Goal: Task Accomplishment & Management: Complete application form

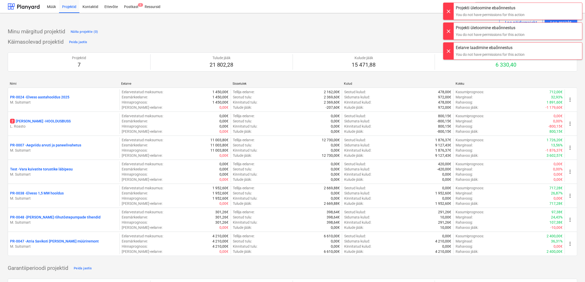
click at [417, 26] on div "Loo näidisprojekt Loo projekt" at bounding box center [293, 22] width 570 height 10
drag, startPoint x: 448, startPoint y: 12, endPoint x: 451, endPoint y: 14, distance: 3.5
click at [448, 11] on div at bounding box center [449, 11] width 10 height 17
click at [450, 11] on div at bounding box center [449, 11] width 10 height 17
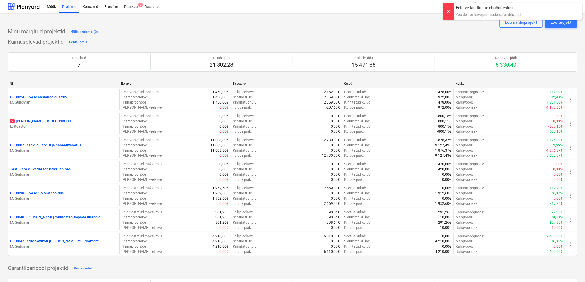
click at [448, 8] on div at bounding box center [449, 11] width 10 height 17
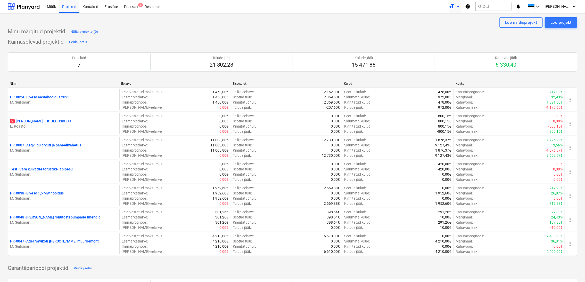
click at [461, 4] on icon "keyboard_arrow_down" at bounding box center [458, 6] width 6 height 6
click at [569, 5] on span "[PERSON_NAME][GEOGRAPHIC_DATA]" at bounding box center [558, 6] width 26 height 4
click at [530, 42] on div at bounding box center [292, 141] width 585 height 282
click at [50, 6] on div at bounding box center [292, 141] width 585 height 282
click at [54, 6] on div "Müük" at bounding box center [51, 6] width 15 height 13
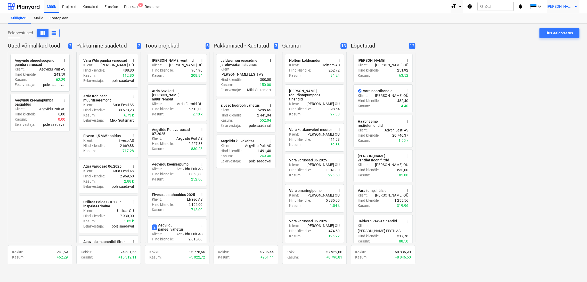
click at [579, 6] on icon "keyboard_arrow_down" at bounding box center [576, 6] width 6 height 6
click at [516, 97] on div at bounding box center [293, 141] width 587 height 282
click at [567, 33] on div "Uus eelarvestus" at bounding box center [560, 33] width 28 height 7
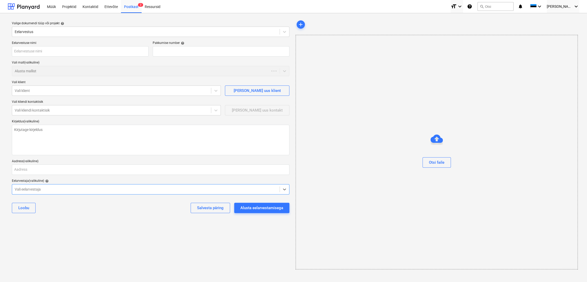
type textarea "x"
type input "QU-0053"
drag, startPoint x: 62, startPoint y: 51, endPoint x: 64, endPoint y: 45, distance: 5.8
click at [62, 49] on input "text" at bounding box center [80, 51] width 137 height 10
type textarea "x"
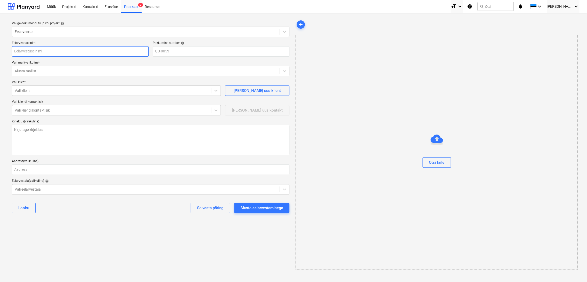
type input "U"
type textarea "x"
type input "Ut"
type textarea "x"
type input "Uti"
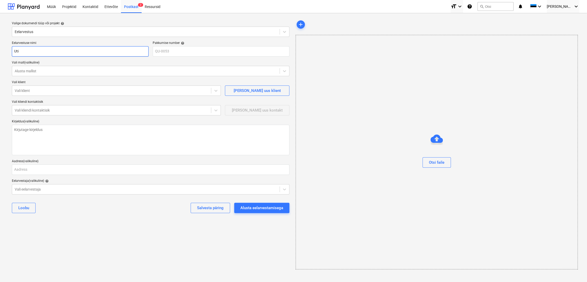
type textarea "x"
type input "Util"
type textarea "x"
type input "Utili"
type textarea "x"
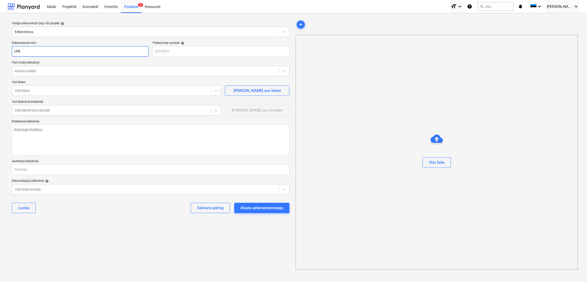
type input "Utilit"
type textarea "x"
type input "Utilita"
type textarea "x"
type input "Utilitas"
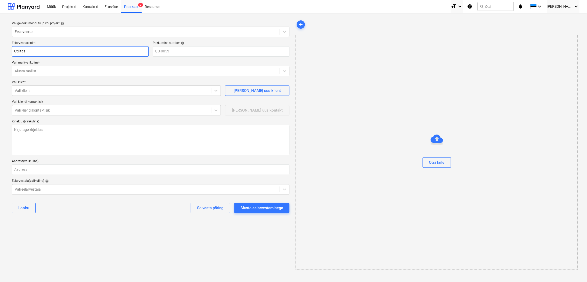
type textarea "x"
type input "Utilitas"
type textarea "x"
type input "Utilitas P"
type textarea "x"
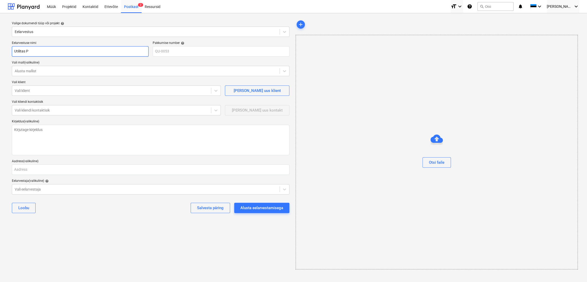
type input "Utilitas Pa"
type textarea "x"
type input "Utilitas Pai"
type textarea "x"
type input "Utilitas Paid"
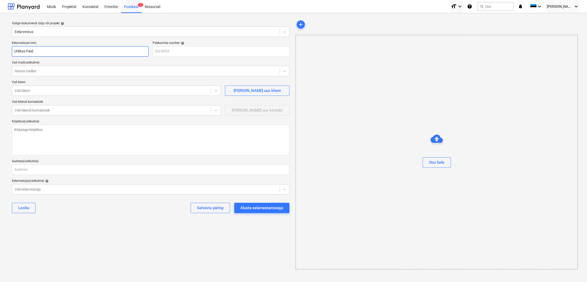
type textarea "x"
type input "Utilitas Paide"
type textarea "x"
type input "Utilitas Paide"
type textarea "x"
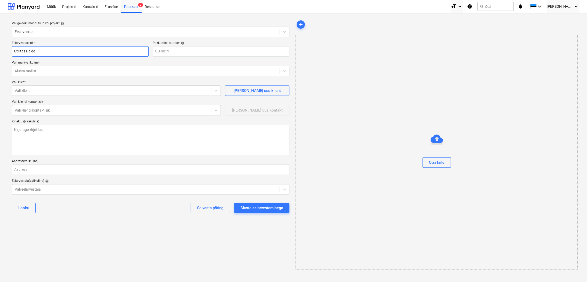
type input "Utilitas Paide C"
type textarea "x"
type input "Utilitas Paide CH"
type textarea "x"
type input "Utilitas Paide CHP"
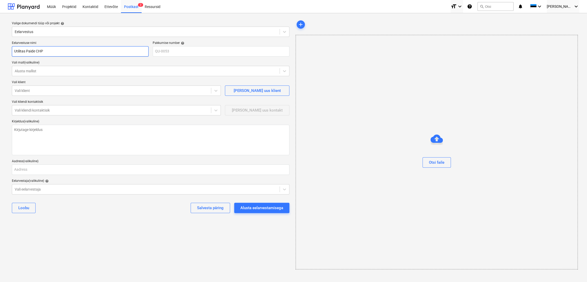
type textarea "x"
type input "Utilitas Paide CHP"
type textarea "x"
type input "Utilitas Paide CHP a"
type textarea "x"
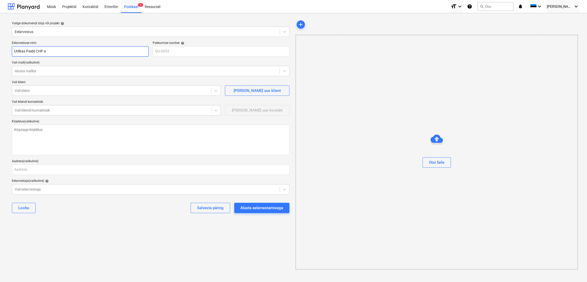
type input "Utilitas Paide CHP au"
type textarea "x"
type input "Utilitas Paide CHP a"
type textarea "x"
type input "Utilitas Paide CHP"
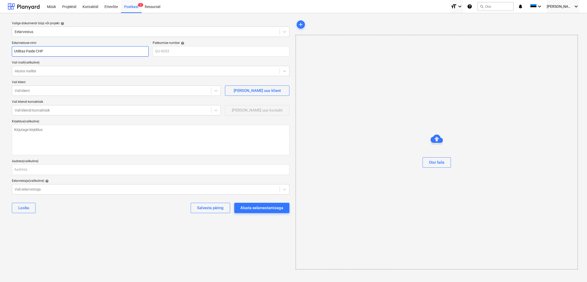
type textarea "x"
type input "Utilitas Paide CHP a"
type textarea "x"
type input "Utilitas Paide CHP au"
type textarea "x"
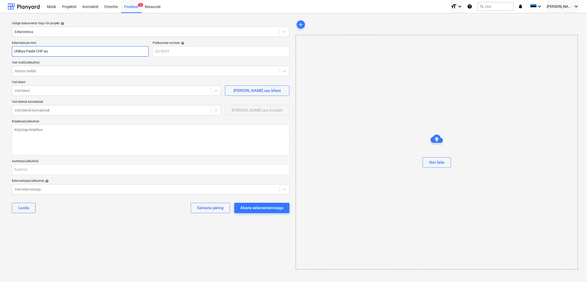
type input "Utilitas Paide CHP aut"
type textarea "x"
type input "Utilitas Paide CHP auto"
type textarea "x"
type input "Utilitas Paide CHP autom"
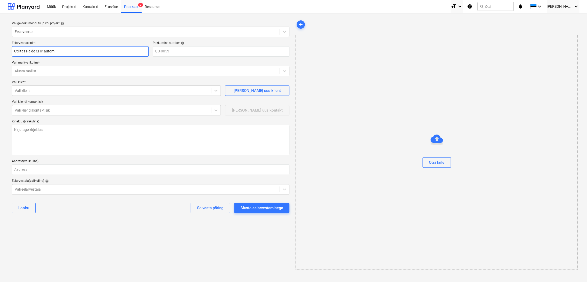
type textarea "x"
type input "Utilitas Paide CHP automa"
type textarea "x"
type input "Utilitas Paide CHP automaa"
type textarea "x"
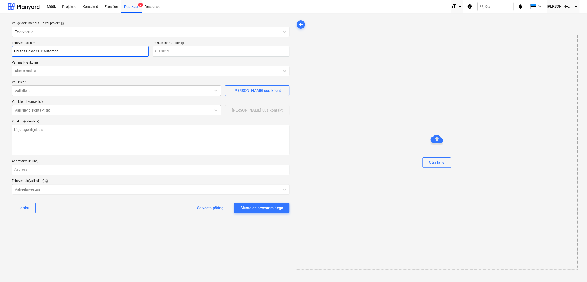
type input "Utilitas Paide CHP automaat"
type textarea "x"
type input "Utilitas Paide CHP automaati"
type textarea "x"
type input "Utilitas Paide CHP automaatik"
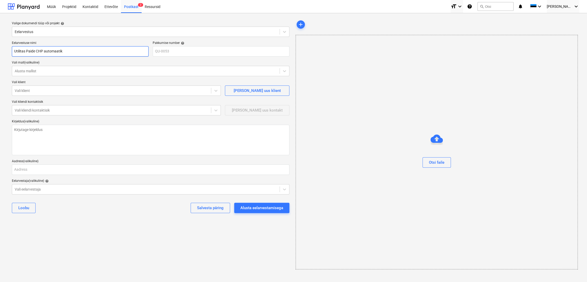
type textarea "x"
type input "Utilitas Paide CHP automaatika"
type textarea "x"
type input "Utilitas Paide CHP automaatika"
type textarea "x"
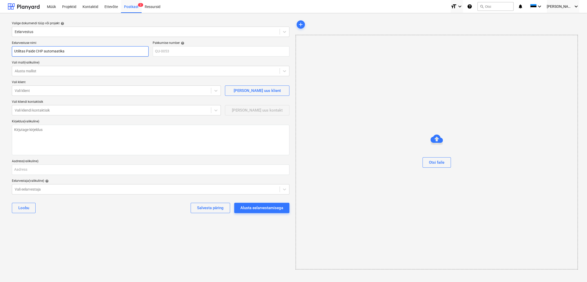
type input "Utilitas Paide CHP automaatika h"
type textarea "x"
type input "Utilitas Paide CHP automaatika ho"
type textarea "x"
type input "Utilitas Paide CHP automaatika hoo"
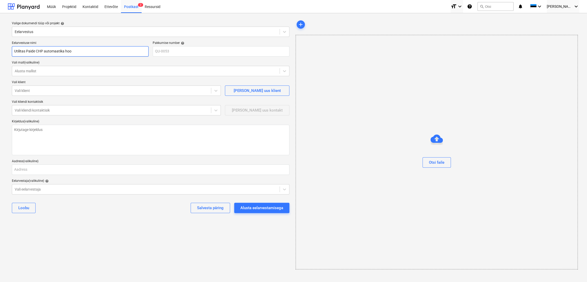
type textarea "x"
type input "Utilitas Paide CHP automaatika hool"
type textarea "x"
type input "Utilitas Paide CHP automaatika hoold"
type textarea "x"
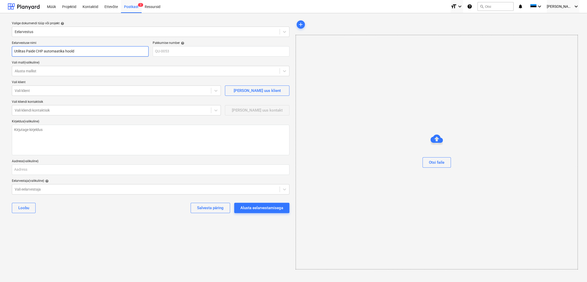
type input "Utilitas Paide CHP automaatika hooldu"
type textarea "x"
type input "Utilitas Paide CHP automaatika hooldus"
type textarea "x"
click at [63, 90] on div at bounding box center [112, 90] width 194 height 5
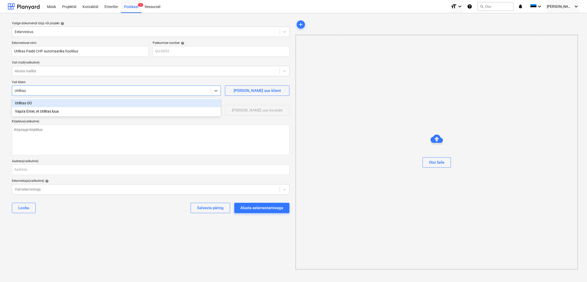
type input "Utilitas"
type textarea "x"
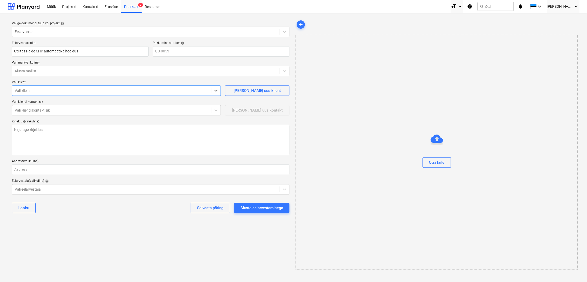
click at [47, 88] on div at bounding box center [112, 90] width 194 height 5
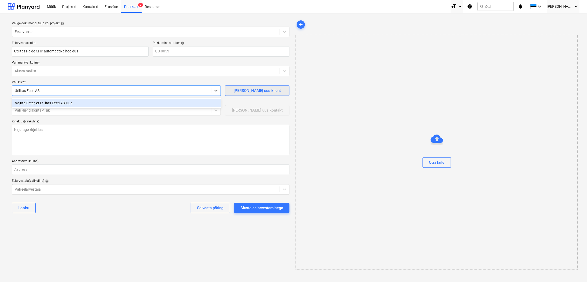
type input "Utilitas Eesti AS"
type textarea "x"
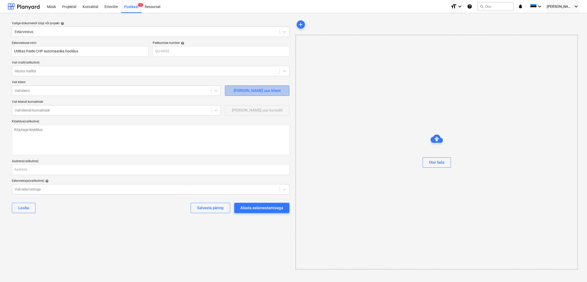
click at [254, 90] on div "[PERSON_NAME] uus klient" at bounding box center [257, 90] width 47 height 7
type textarea "x"
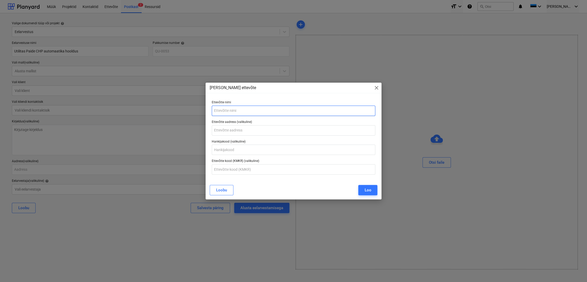
click at [243, 111] on input "text" at bounding box center [294, 111] width 164 height 10
type input "Utilitas Eesti AS"
click at [370, 189] on div "Loo" at bounding box center [368, 190] width 7 height 7
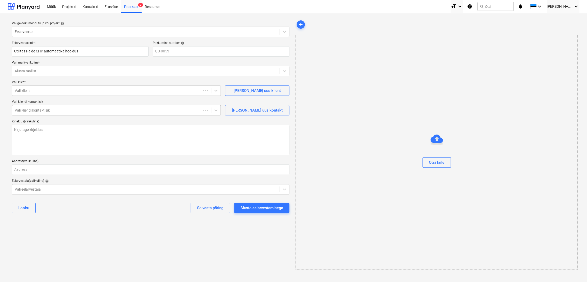
type textarea "x"
click at [33, 109] on div at bounding box center [112, 110] width 194 height 5
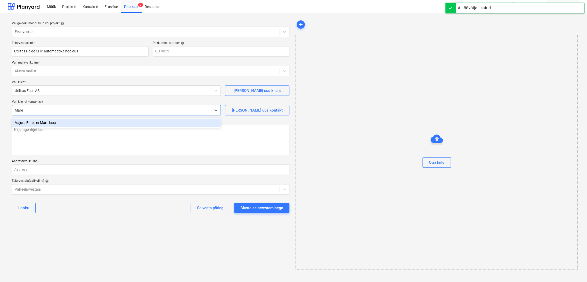
type input "[PERSON_NAME]"
type textarea "x"
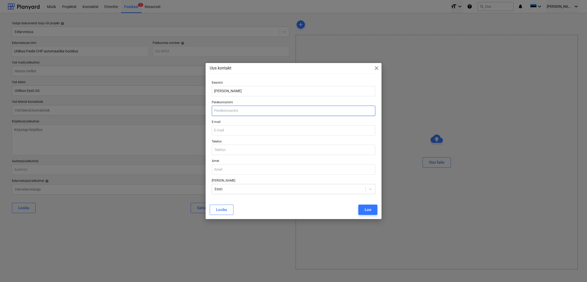
click at [229, 108] on input "text" at bounding box center [294, 111] width 164 height 10
type input "T"
type input "Roomere"
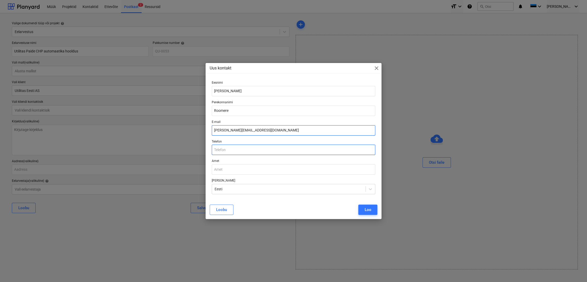
type input "[PERSON_NAME][EMAIL_ADDRESS][DOMAIN_NAME]"
click at [239, 150] on input "text" at bounding box center [294, 149] width 164 height 10
click at [237, 148] on input "text" at bounding box center [294, 149] width 164 height 10
paste input "[PHONE_NUMBER]"
type input "[PHONE_NUMBER]"
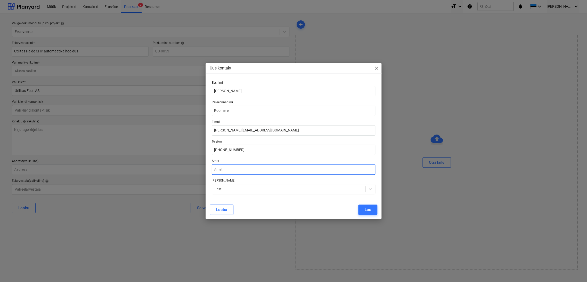
click at [229, 166] on input "text" at bounding box center [294, 169] width 164 height 10
type input "[PERSON_NAME] Rapla juht"
click at [369, 210] on div "Loo" at bounding box center [368, 209] width 7 height 7
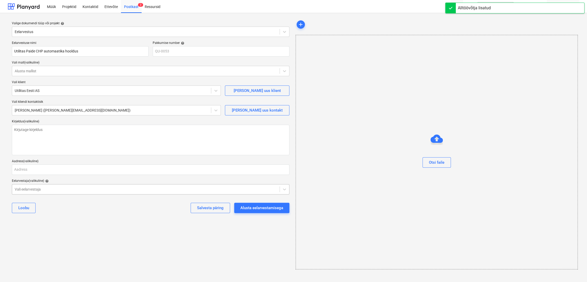
click at [117, 192] on div "Vali eelarvestaja" at bounding box center [146, 188] width 268 height 7
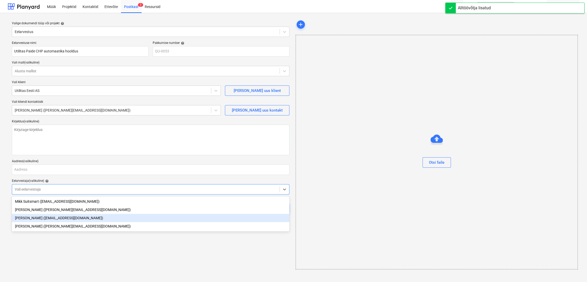
click at [42, 218] on div "[PERSON_NAME] ([EMAIL_ADDRESS][DOMAIN_NAME])" at bounding box center [151, 218] width 278 height 8
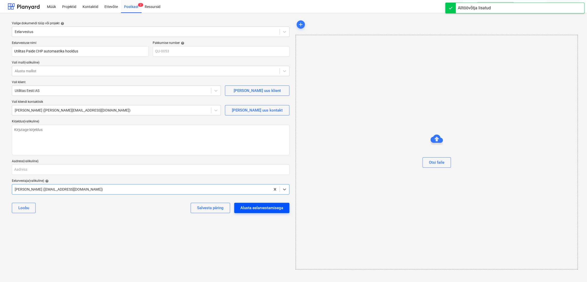
click at [265, 205] on div "Alusta eelarvestamisega" at bounding box center [261, 207] width 43 height 7
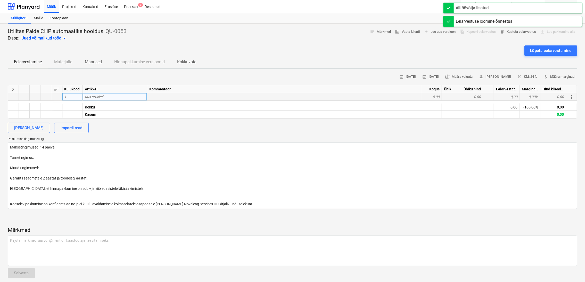
type textarea "x"
click at [115, 95] on div "uus artikkel" at bounding box center [115, 97] width 64 height 8
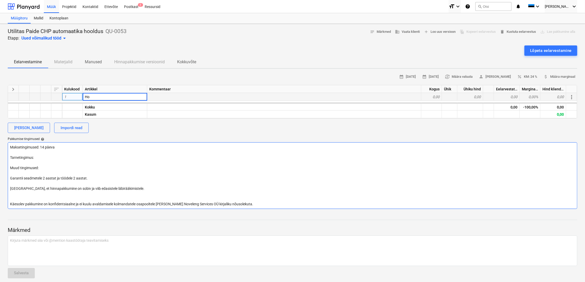
type input "H"
type input "DCS süsteemi hooldus"
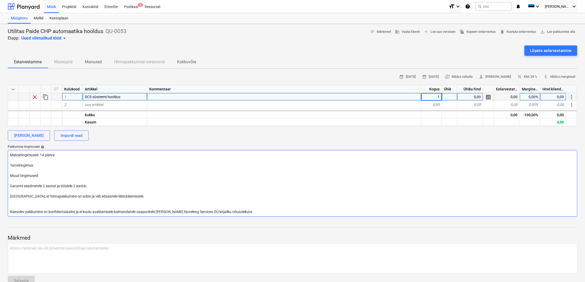
type textarea "x"
type input "kuu"
type textarea "x"
click at [472, 95] on div "0,00" at bounding box center [471, 97] width 26 height 8
type input "350"
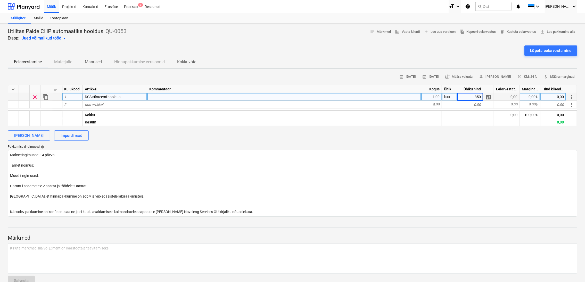
type textarea "x"
click at [530, 95] on div "0,00%" at bounding box center [530, 97] width 21 height 8
type input "50"
type textarea "x"
click at [478, 97] on div "350,00" at bounding box center [471, 97] width 26 height 8
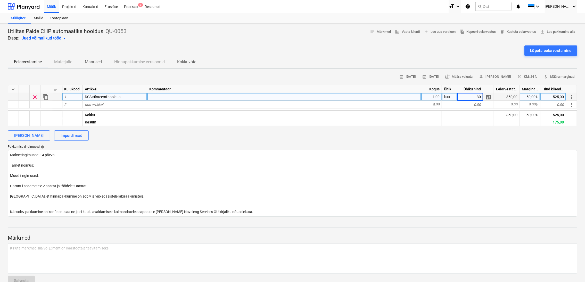
type input "300"
drag, startPoint x: 41, startPoint y: 164, endPoint x: 47, endPoint y: 162, distance: 6.9
click at [41, 164] on textarea "Maksetingimused: 14 päeva Tarnetingimus: Muud tingimused: Garantii seadmetele 2…" at bounding box center [293, 183] width 570 height 67
drag, startPoint x: 39, startPoint y: 165, endPoint x: 2, endPoint y: 165, distance: 37.2
click at [2, 165] on div "Utilitas Paide CHP automaatika hooldus QU-0053 Etapp: Uued võimalikud tööd arro…" at bounding box center [292, 159] width 585 height 270
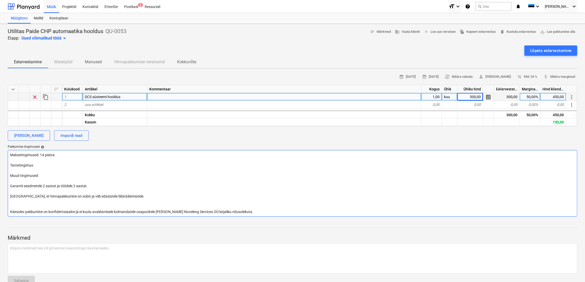
type textarea "x"
type textarea "Maksetingimused: 14 päeva Muud tingimused: Garantii seadmetele 2 aastat ja tööd…"
click at [68, 155] on textarea "Maksetingimused: 14 päeva Muud tingimused: Garantii seadmetele 2 aastat ja tööd…" at bounding box center [293, 183] width 570 height 67
type textarea "x"
type textarea "Maksetingimused: 14 päeva Muud tingimused: Garantii seadmetele 2 aastat ja tööd…"
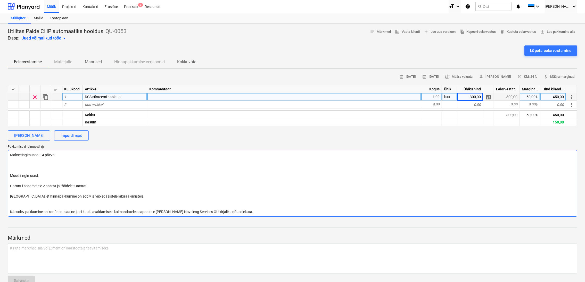
type textarea "x"
type textarea "Maksetingimused: 14 päev Muud tingimused: Garantii seadmetele 2 aastat ja tööde…"
type textarea "x"
type textarea "Maksetingimused: 14 päe Muud tingimused: Garantii seadmetele 2 aastat ja töödel…"
type textarea "x"
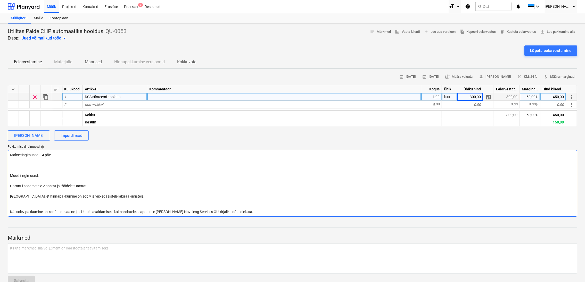
type textarea "Maksetingimused: 14 pä Muud tingimused: Garantii seadmetele 2 aastat ja töödele…"
type textarea "x"
type textarea "Maksetingimused: 14 p Muud tingimused: Garantii seadmetele 2 aastat ja töödele …"
type textarea "x"
type textarea "Maksetingimused: 14 Muud tingimused: Garantii seadmetele 2 aastat ja töödele 2 …"
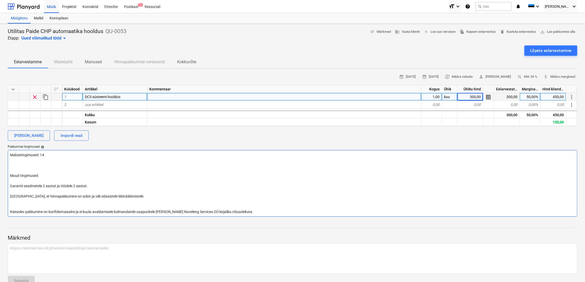
type textarea "x"
type textarea "Maksetingimused: 14 Muud tingimused: Garantii seadmetele 2 aastat ja töödele 2 …"
type textarea "x"
type textarea "Maksetingimused: 1 Muud tingimused: Garantii seadmetele 2 aastat ja töödele 2 a…"
type textarea "x"
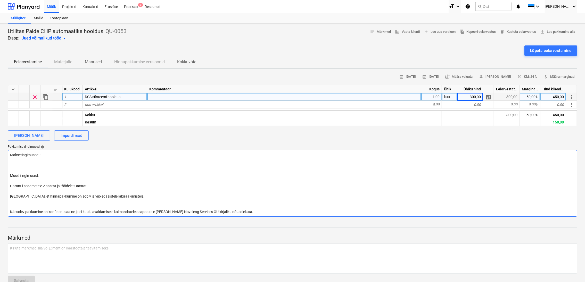
type textarea "Maksetingimused: Muud tingimused: Garantii seadmetele 2 aastat ja töödele 2 aas…"
type textarea "x"
type textarea "Maksetingimused: k Muud tingimused: Garantii seadmetele 2 aastat ja töödele 2 a…"
type textarea "x"
type textarea "Maksetingimused: ko Muud tingimused: Garantii seadmetele 2 aastat ja töödele 2 …"
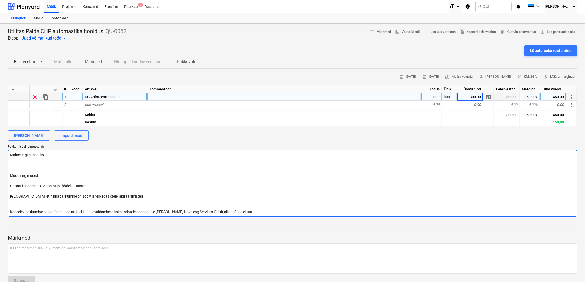
type textarea "x"
type textarea "Maksetingimused: kok Muud tingimused: Garantii seadmetele 2 aastat ja töödele 2…"
type textarea "x"
type textarea "Maksetingimused: kokk Muud tingimused: Garantii seadmetele 2 aastat ja töödele …"
type textarea "x"
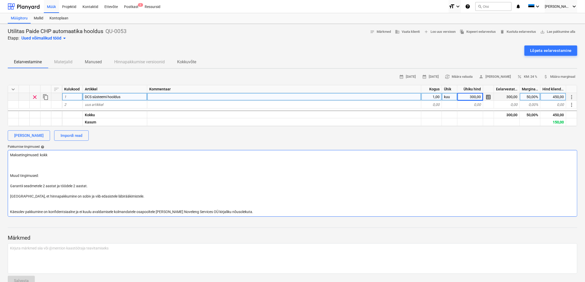
type textarea "Maksetingimused: kokku Muud tingimused: Garantii seadmetele 2 aastat ja töödele…"
type textarea "x"
type textarea "Maksetingimused: kokkul Muud tingimused: Garantii seadmetele 2 aastat ja töödel…"
type textarea "x"
type textarea "Maksetingimused: kokkule Muud tingimused: Garantii seadmetele 2 aastat ja tööde…"
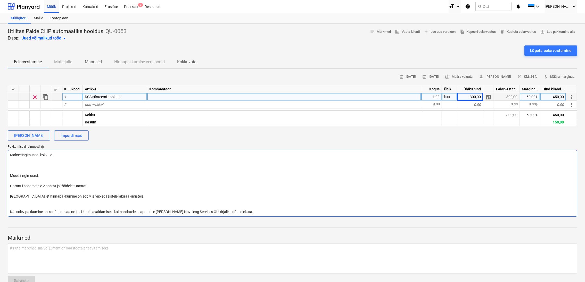
type textarea "x"
type textarea "Maksetingimused: kokkulep Muud tingimused: Garantii seadmetele 2 aastat ja tööd…"
type textarea "x"
type textarea "Maksetingimused: kokkulepp Muud tingimused: Garantii seadmetele 2 aastat ja töö…"
type textarea "x"
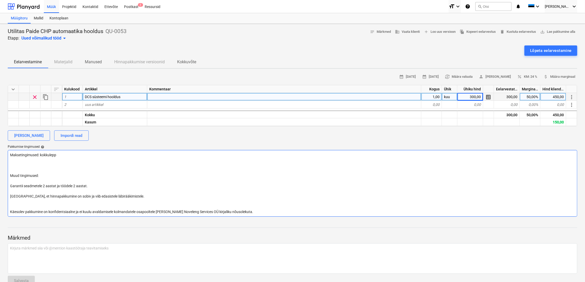
type textarea "Maksetingimused: kokkuleppe Muud tingimused: Garantii seadmetele 2 aastat ja tö…"
type textarea "x"
type textarea "Maksetingimused: kokkuleppel Muud tingimused: Garantii seadmetele 2 aastat ja t…"
click at [24, 163] on textarea "Maksetingimused: kokkuleppel Muud tingimused: Garantii seadmetele 2 aastat ja t…" at bounding box center [293, 183] width 570 height 67
type textarea "x"
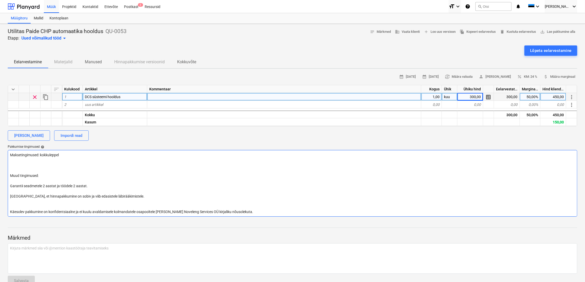
type textarea "Maksetingimused: kokkuleppel Muud tingimused: Garantii seadmetele 2 aastat ja t…"
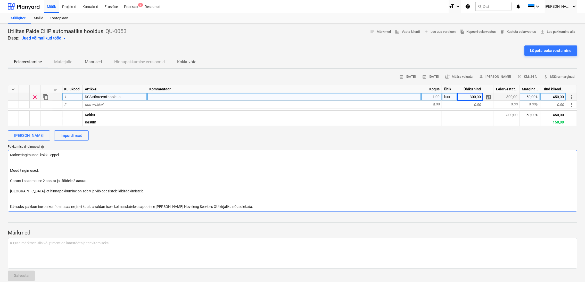
type textarea "x"
type textarea "Maksetingimused: kokkuleppel Muud tingimused: Garantii seadmetele 2 aastat ja t…"
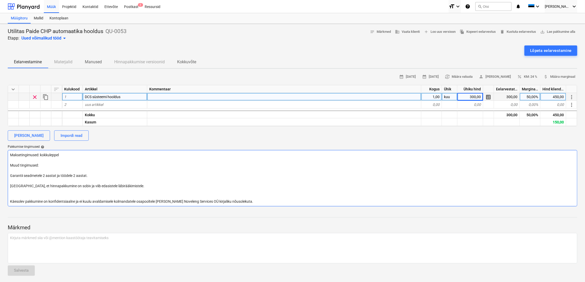
drag, startPoint x: 90, startPoint y: 176, endPoint x: 8, endPoint y: 177, distance: 82.6
click at [8, 177] on textarea "Maksetingimused: kokkuleppel Muud tingimused: Garantii seadmetele 2 aastat ja t…" at bounding box center [293, 178] width 570 height 56
type textarea "x"
click at [45, 165] on textarea "Maksetingimused: kokkuleppel Muud tingimused: [GEOGRAPHIC_DATA], et hinnapakkum…" at bounding box center [293, 178] width 570 height 56
click at [8, 173] on textarea "Maksetingimused: kokkuleppel Muud tingimused: [GEOGRAPHIC_DATA], et hinnapakkum…" at bounding box center [293, 178] width 570 height 56
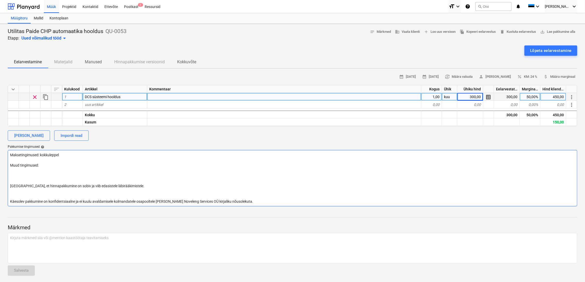
type textarea "Maksetingimused: kokkuleppel Muud tingimused: [GEOGRAPHIC_DATA], et hinnapakkum…"
click at [477, 96] on div "300,00" at bounding box center [471, 97] width 26 height 8
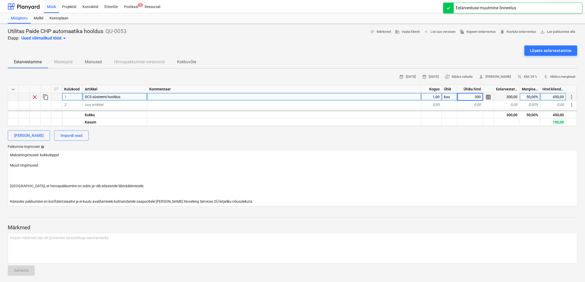
type textarea "x"
type input "375"
type textarea "x"
click at [469, 96] on div "375,00" at bounding box center [471, 97] width 26 height 8
click at [558, 97] on div "562,50" at bounding box center [554, 97] width 26 height 8
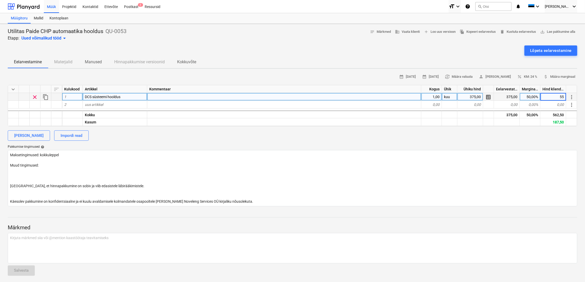
type input "550"
click at [475, 94] on div "375,00" at bounding box center [471, 97] width 26 height 8
click at [481, 146] on div "Pakkumise tingimused help" at bounding box center [293, 147] width 570 height 4
click at [18, 171] on textarea "Maksetingimused: kokkuleppel Muud tingimused: [GEOGRAPHIC_DATA], et hinnapakkum…" at bounding box center [293, 178] width 570 height 56
type textarea "x"
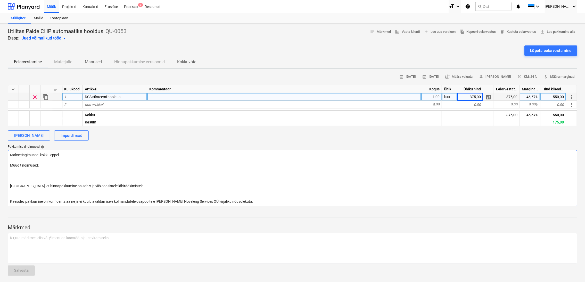
type textarea "Maksetingimused: kokkuleppel Muud tingimused: S [GEOGRAPHIC_DATA], et hinnapakk…"
type textarea "x"
type textarea "Maksetingimused: kokkuleppel Muud tingimused: [GEOGRAPHIC_DATA], et hinnapakkum…"
type textarea "x"
type textarea "Maksetingimused: kokkuleppel Muud tingimused: P [GEOGRAPHIC_DATA], et hinnapakk…"
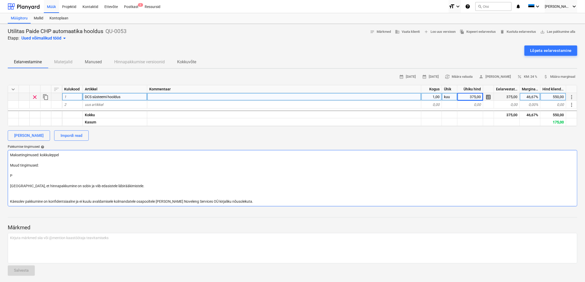
type textarea "x"
type textarea "Maksetingimused: kokkuleppel Muud tingimused: Pa [GEOGRAPHIC_DATA], et hinnapak…"
type textarea "x"
type textarea "Maksetingimused: kokkuleppel Muud tingimused: Pak [GEOGRAPHIC_DATA], et hinnapa…"
type textarea "x"
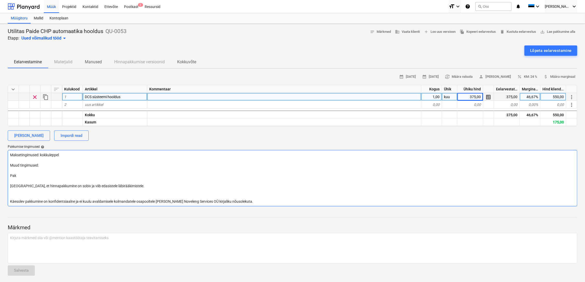
type textarea "Maksetingimused: kokkuleppel Muud tingimused: [GEOGRAPHIC_DATA] [GEOGRAPHIC_DAT…"
type textarea "x"
type textarea "Maksetingimused: kokkuleppel Muud tingimused: [GEOGRAPHIC_DATA] [GEOGRAPHIC_DAT…"
type textarea "x"
type textarea "Maksetingimused: kokkuleppel Muud tingimused: [GEOGRAPHIC_DATA] [GEOGRAPHIC_DAT…"
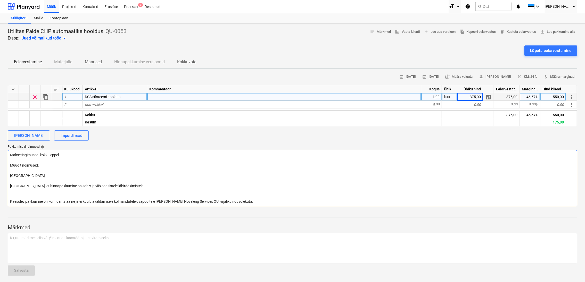
type textarea "x"
type textarea "Maksetingimused: kokkuleppel Muud tingimused: [GEOGRAPHIC_DATA] [GEOGRAPHIC_DAT…"
type textarea "x"
type textarea "Maksetingimused: kokkuleppel Muud tingimused: [GEOGRAPHIC_DATA] [GEOGRAPHIC_DAT…"
type textarea "x"
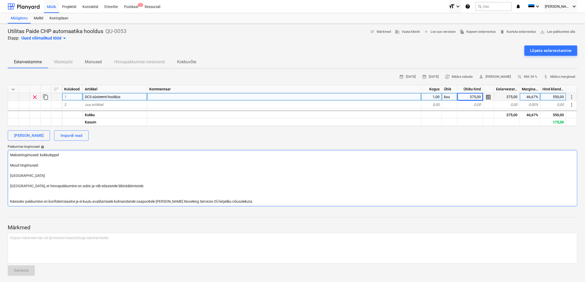
type textarea "Maksetingimused: kokkuleppel Muud tingimused: [GEOGRAPHIC_DATA] [GEOGRAPHIC_DAT…"
type textarea "x"
type textarea "Maksetingimused: kokkuleppel Muud tingimused: [GEOGRAPHIC_DATA] [GEOGRAPHIC_DAT…"
type textarea "x"
type textarea "Maksetingimused: kokkuleppel Muud tingimused: Pakkumine s [GEOGRAPHIC_DATA], et…"
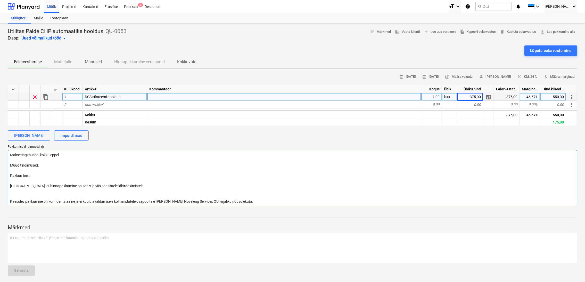
type textarea "x"
type textarea "Maksetingimused: kokkuleppel Muud tingimused: Pakkumine si [GEOGRAPHIC_DATA], e…"
type textarea "x"
type textarea "Maksetingimused: kokkuleppel Muud tingimused: Pakkumine sis [GEOGRAPHIC_DATA], …"
type textarea "x"
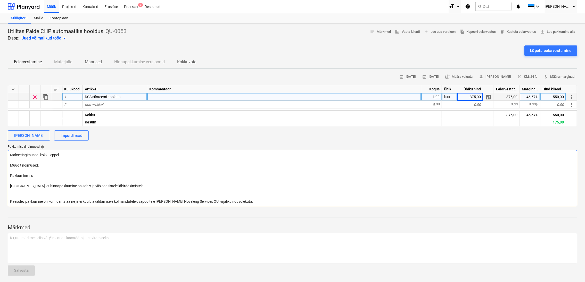
type textarea "Maksetingimused: kokkuleppel Muud tingimused: Pakkumine sisa [GEOGRAPHIC_DATA],…"
type textarea "x"
type textarea "Maksetingimused: kokkuleppel Muud tingimused: Pakkumine sisal [GEOGRAPHIC_DATA]…"
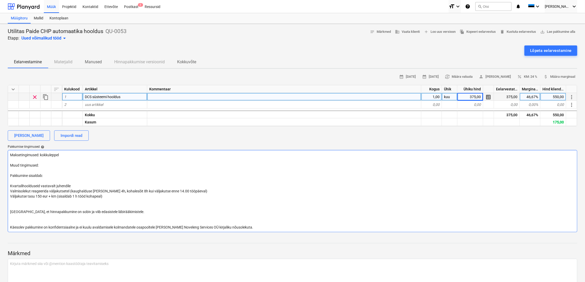
click at [22, 186] on textarea "Maksetingimused: kokkuleppel Muud tingimused: Pakkumine sisaldab: Kvartalihoold…" at bounding box center [293, 191] width 570 height 82
click at [88, 184] on textarea "Maksetingimused: kokkuleppel Muud tingimused: Pakkumine sisaldab: Kvartali- ja …" at bounding box center [293, 191] width 570 height 82
click at [71, 185] on textarea "Maksetingimused: kokkuleppel Muud tingimused: Pakkumine sisaldab: Kvartali- ja …" at bounding box center [293, 191] width 570 height 82
click at [107, 195] on textarea "Maksetingimused: kokkuleppel Muud tingimused: Pakkumine sisaldab: Kvartali- ja …" at bounding box center [293, 191] width 570 height 82
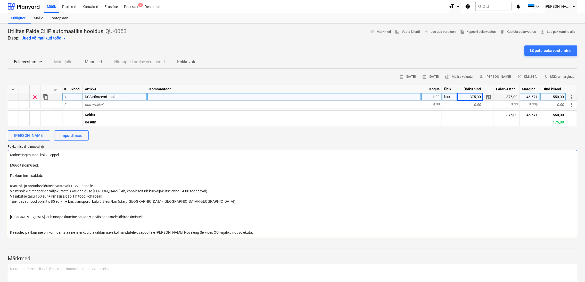
click at [19, 205] on textarea "Maksetingimused: kokkuleppel Muud tingimused: Pakkumine sisaldab: Kvartali- ja …" at bounding box center [293, 193] width 570 height 87
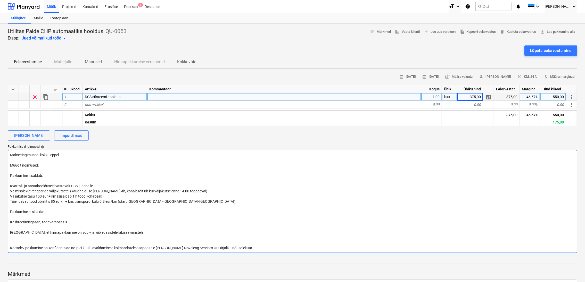
drag, startPoint x: 55, startPoint y: 154, endPoint x: 40, endPoint y: 154, distance: 15.5
click at [40, 154] on textarea "Maksetingimused: kokkuleppel Muud tingimused: Pakkumine sisaldab: Kvartali- ja …" at bounding box center [293, 201] width 570 height 103
drag, startPoint x: 33, startPoint y: 164, endPoint x: 7, endPoint y: 164, distance: 25.8
click at [7, 164] on div "Utilitas Paide CHP automaatika hooldus QU-0053 Etapp: Uued võimalikud tööd arro…" at bounding box center [292, 177] width 585 height 306
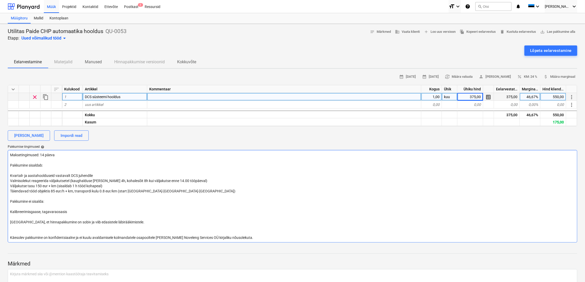
click at [185, 180] on textarea "Maksetingimused: 14 päeva Pakkumine sisaldab: Kvartali- ja aastahoolduseid vast…" at bounding box center [293, 196] width 570 height 92
click at [76, 210] on textarea "Maksetingimused: 14 päeva Pakkumine sisaldab: Kvartali- ja aastahoolduseid vast…" at bounding box center [293, 196] width 570 height 92
click at [123, 96] on div "DCS süsteemi hooldus" at bounding box center [115, 97] width 64 height 8
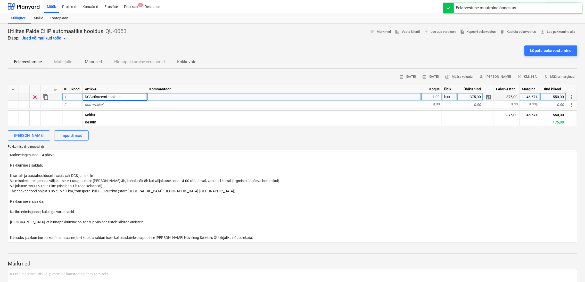
click at [124, 95] on input "DCS süsteemi hooldus" at bounding box center [115, 96] width 64 height 7
click at [124, 96] on input "DCS süsteemi hooldus" at bounding box center [115, 96] width 64 height 7
click at [122, 97] on input "DCS süsteemi hooldus" at bounding box center [115, 96] width 64 height 7
click at [278, 95] on div at bounding box center [284, 97] width 274 height 8
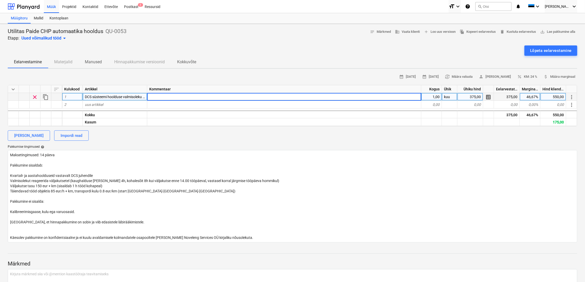
click at [136, 96] on span "DCS süsteemi hoolduse valmisoleku kuutasu" at bounding box center [120, 97] width 71 height 4
click at [188, 98] on div at bounding box center [284, 97] width 274 height 8
click at [71, 179] on textarea "Maksetingimused: 14 päeva Pakkumine sisaldab: Kvartali- ja aastahoolduseid vast…" at bounding box center [293, 196] width 570 height 92
click at [70, 179] on textarea "Maksetingimused: 14 päeva Pakkumine sisaldab: Kvartali- ja aastahoolduseid vast…" at bounding box center [293, 196] width 570 height 92
click at [73, 180] on textarea "Maksetingimused: 14 päeva Pakkumine sisaldab: Kvartali- ja aastahoolduseid vast…" at bounding box center [293, 196] width 570 height 92
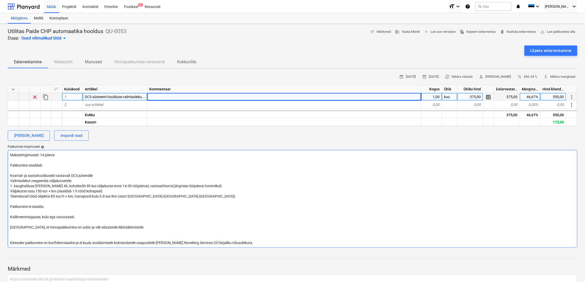
click at [47, 185] on textarea "Maksetingimused: 14 päeva Pakkumine sisaldab: Kvartali- ja aastahoolduseid vast…" at bounding box center [293, 199] width 570 height 98
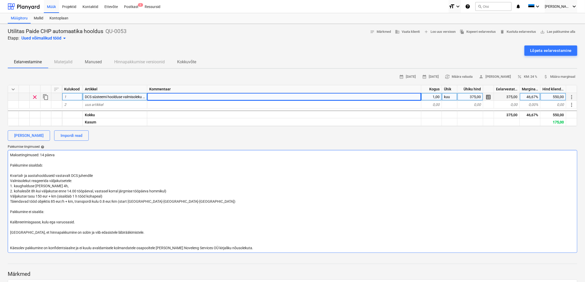
click at [58, 184] on textarea "Maksetingimused: 14 päeva Pakkumine sisaldab: Kvartali- ja aastahoolduseid vast…" at bounding box center [293, 201] width 570 height 103
drag, startPoint x: 36, startPoint y: 190, endPoint x: 47, endPoint y: 189, distance: 11.1
click at [37, 190] on textarea "Maksetingimused: 14 päeva Pakkumine sisaldab: Kvartali- ja aastahoolduseid vast…" at bounding box center [293, 201] width 570 height 103
click at [58, 184] on textarea "Maksetingimused: 14 päeva Pakkumine sisaldab: Kvartali- ja aastahoolduseid vast…" at bounding box center [293, 201] width 570 height 103
drag, startPoint x: 42, startPoint y: 185, endPoint x: 45, endPoint y: 181, distance: 4.1
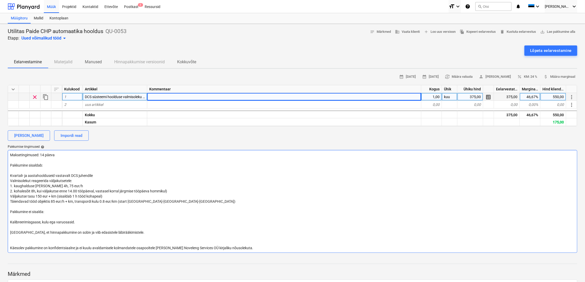
click at [42, 184] on textarea "Maksetingimused: 14 päeva Pakkumine sisaldab: Kvartali- ja aastahoolduseid vast…" at bounding box center [293, 201] width 570 height 103
drag, startPoint x: 32, startPoint y: 190, endPoint x: 33, endPoint y: 187, distance: 2.9
click at [32, 189] on textarea "Maksetingimused: 14 päeva Pakkumine sisaldab: Kvartali- ja aastahoolduseid vast…" at bounding box center [293, 201] width 570 height 103
click at [104, 190] on textarea "Maksetingimused: 14 päeva Pakkumine sisaldab: Kvartali- ja aastahoolduseid vast…" at bounding box center [293, 201] width 570 height 103
click at [95, 185] on textarea "Maksetingimused: 14 päeva Pakkumine sisaldab: Kvartali- ja aastahoolduseid vast…" at bounding box center [293, 201] width 570 height 103
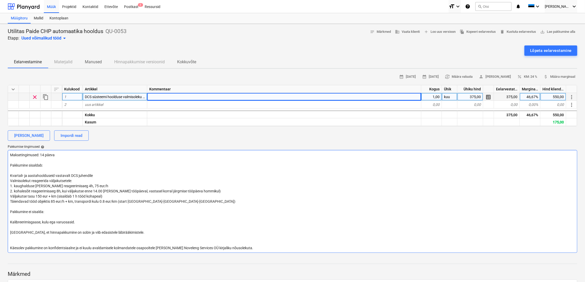
click at [80, 220] on textarea "Maksetingimused: 14 päeva Pakkumine sisaldab: Kvartali- ja aastahoolduseid vast…" at bounding box center [293, 201] width 570 height 103
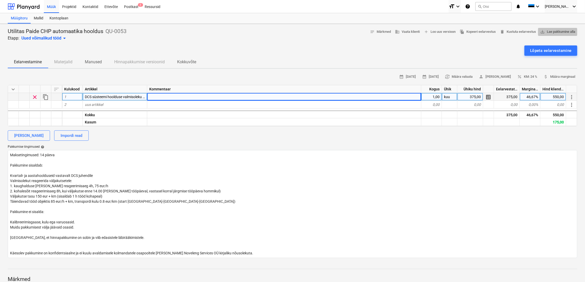
click at [562, 31] on span "save_alt Lae pakkumine alla" at bounding box center [557, 32] width 35 height 6
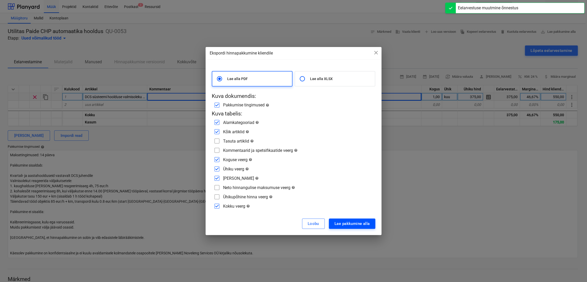
click at [355, 222] on div "Lae pakkumine alla" at bounding box center [352, 223] width 35 height 7
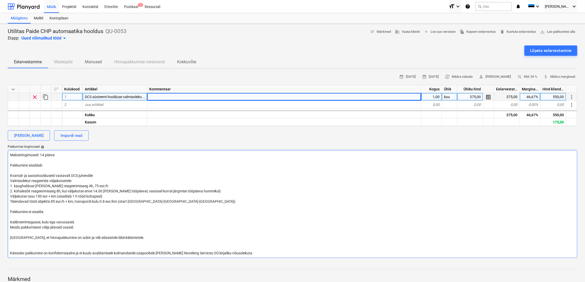
click at [88, 185] on textarea "Maksetingimused: 14 päeva Pakkumine sisaldab: Kvartali- ja aastahoolduseid vast…" at bounding box center [293, 204] width 570 height 108
drag, startPoint x: 205, startPoint y: 190, endPoint x: 219, endPoint y: 189, distance: 13.5
click at [205, 190] on textarea "Maksetingimused: 14 päeva Pakkumine sisaldab: Kvartali- ja aastahoolduseid vast…" at bounding box center [293, 204] width 570 height 108
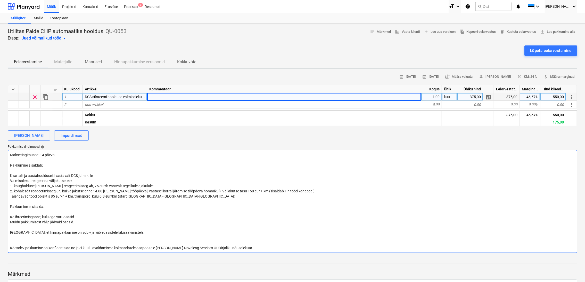
drag, startPoint x: 301, startPoint y: 191, endPoint x: 303, endPoint y: 190, distance: 2.8
click at [301, 191] on textarea "Maksetingimused: 14 päeva Pakkumine sisaldab: Kvartali- ja aastahoolduseid vast…" at bounding box center [293, 201] width 570 height 103
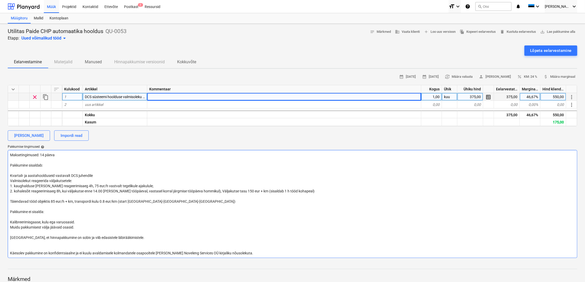
drag, startPoint x: 83, startPoint y: 227, endPoint x: 86, endPoint y: 225, distance: 4.1
click at [83, 226] on textarea "Maksetingimused: 14 päeva Pakkumine sisaldab: Kvartali- ja aastahoolduseid vast…" at bounding box center [293, 204] width 570 height 108
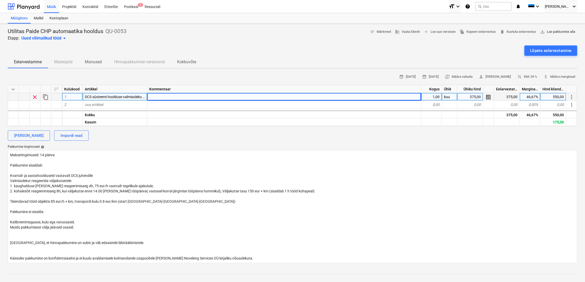
click at [571, 30] on span "save_alt Lae pakkumine alla" at bounding box center [557, 32] width 35 height 6
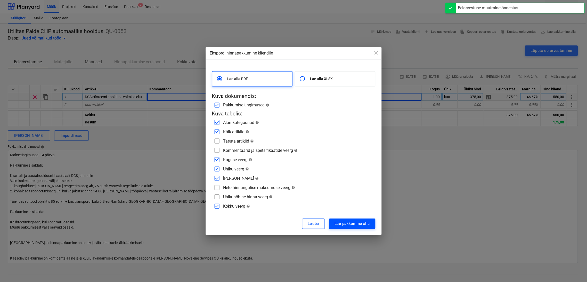
click at [342, 223] on div "Lae pakkumine alla" at bounding box center [352, 223] width 35 height 7
